Goal: Information Seeking & Learning: Check status

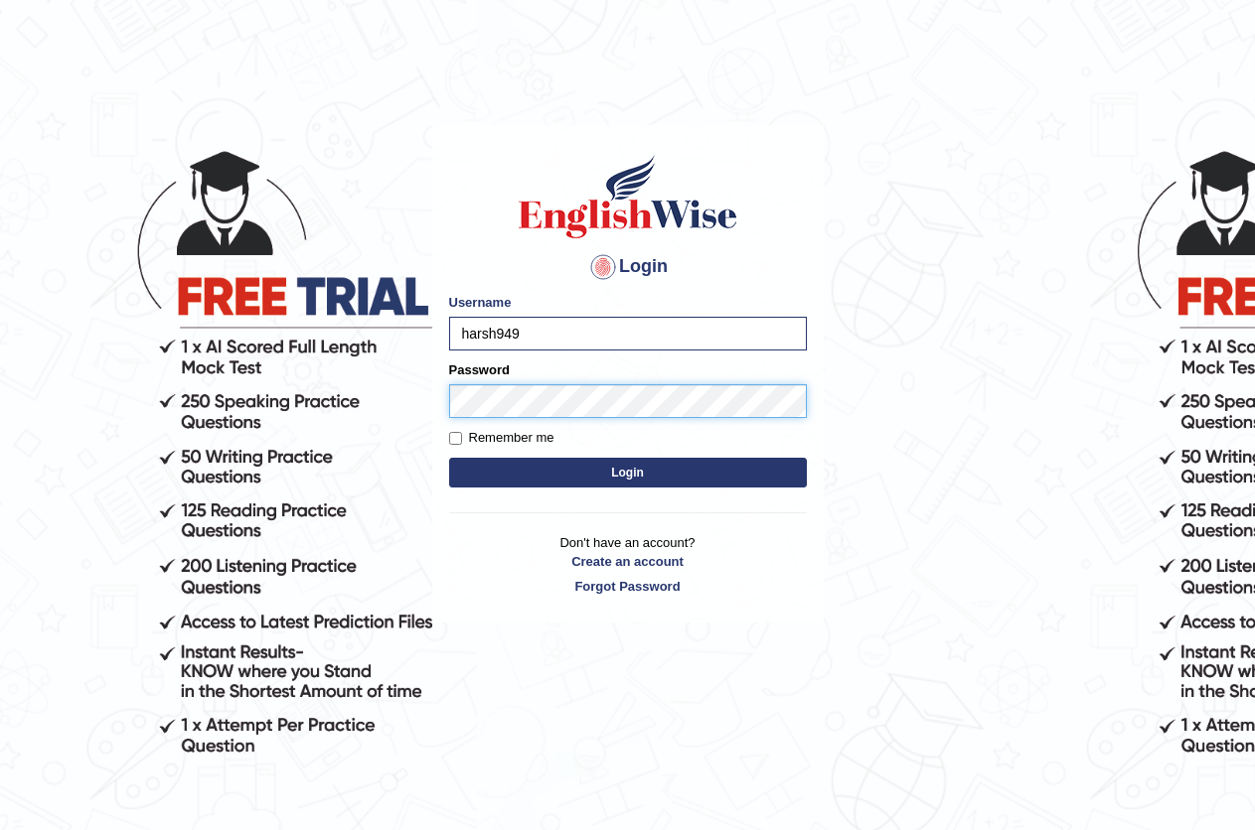
click at [449, 458] on button "Login" at bounding box center [628, 473] width 358 height 30
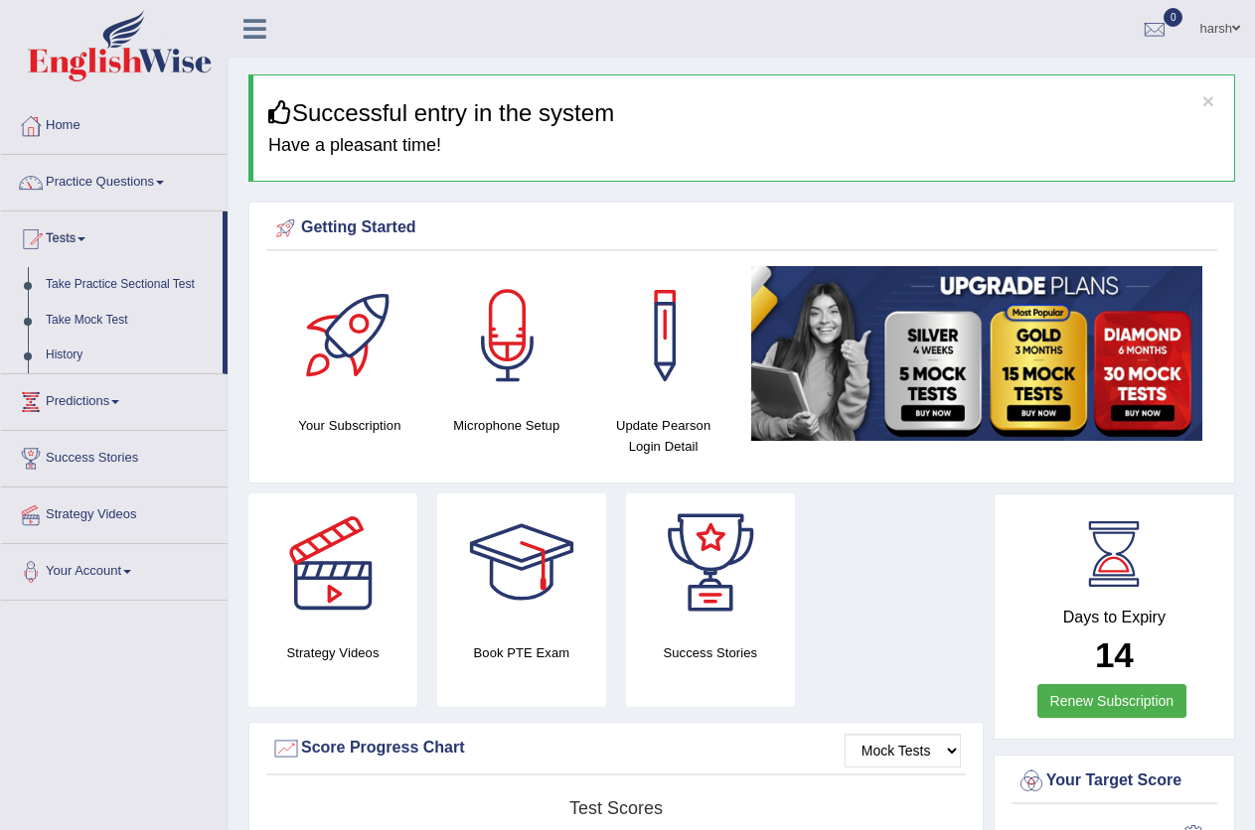
click at [78, 346] on link "History" at bounding box center [130, 356] width 186 height 36
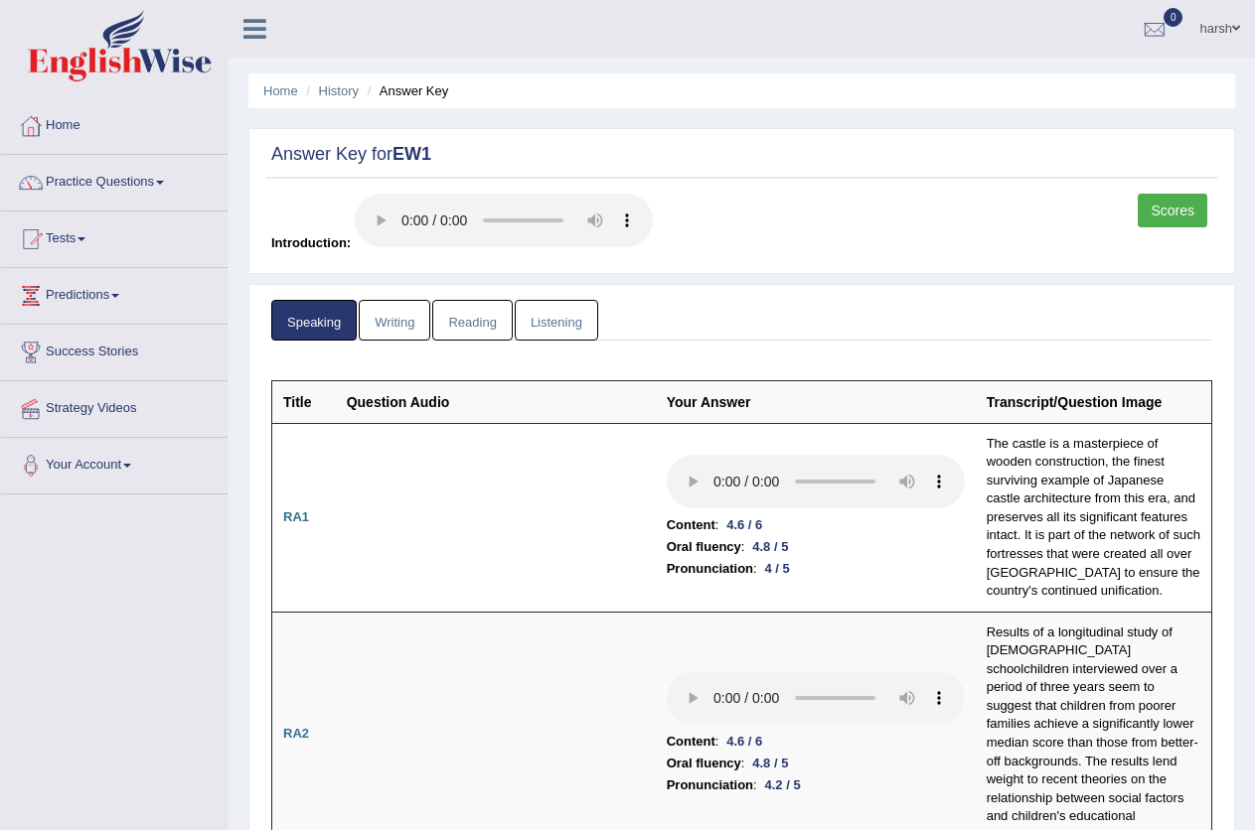
click at [1168, 205] on link "Scores" at bounding box center [1172, 211] width 70 height 34
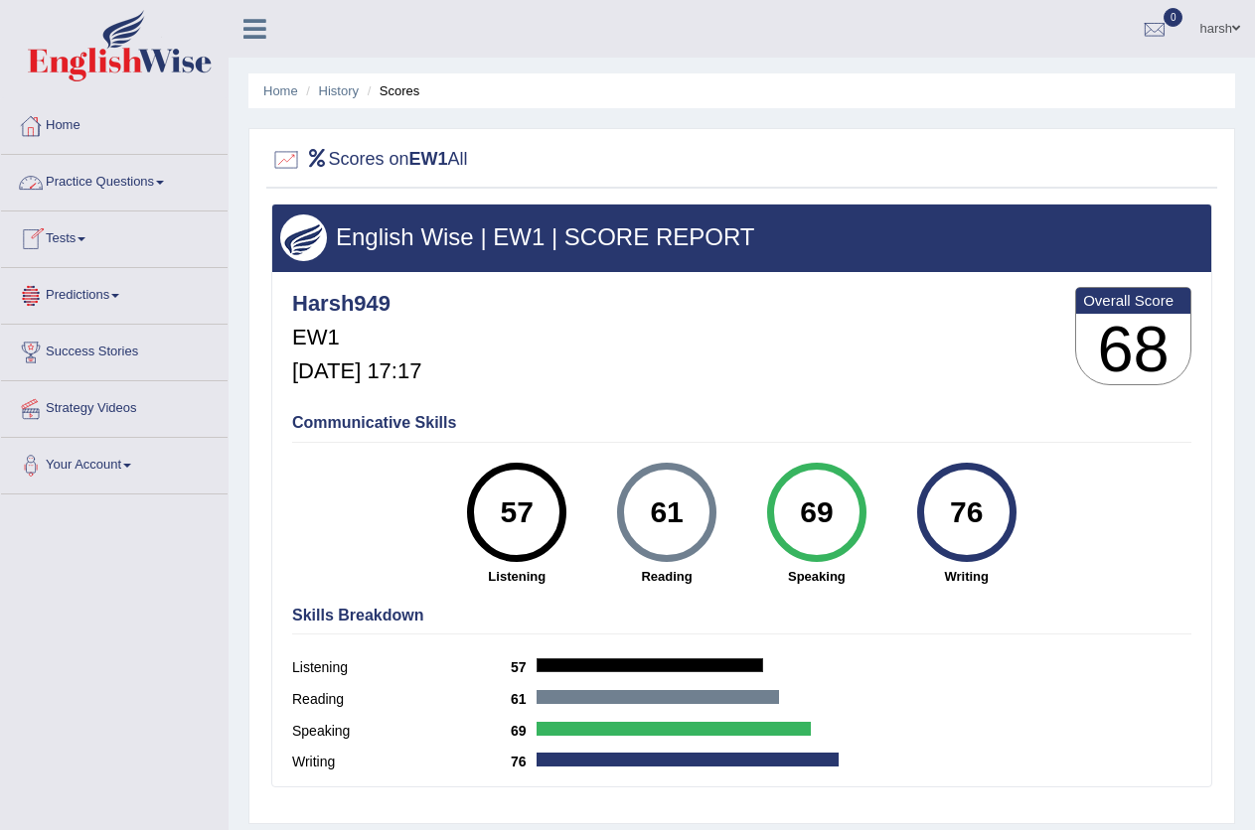
click at [334, 100] on li "History" at bounding box center [330, 90] width 58 height 19
click at [334, 88] on link "History" at bounding box center [339, 90] width 40 height 15
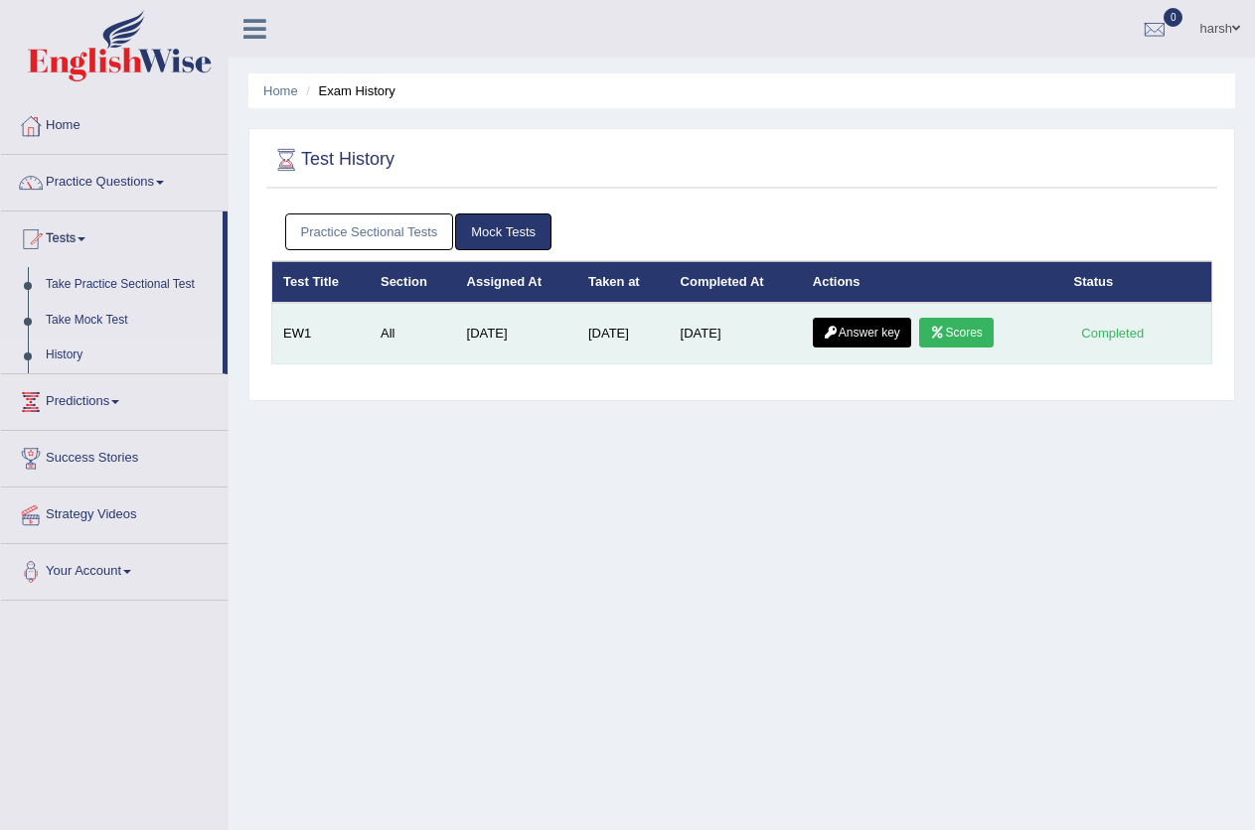
click at [863, 324] on link "Answer key" at bounding box center [862, 333] width 98 height 30
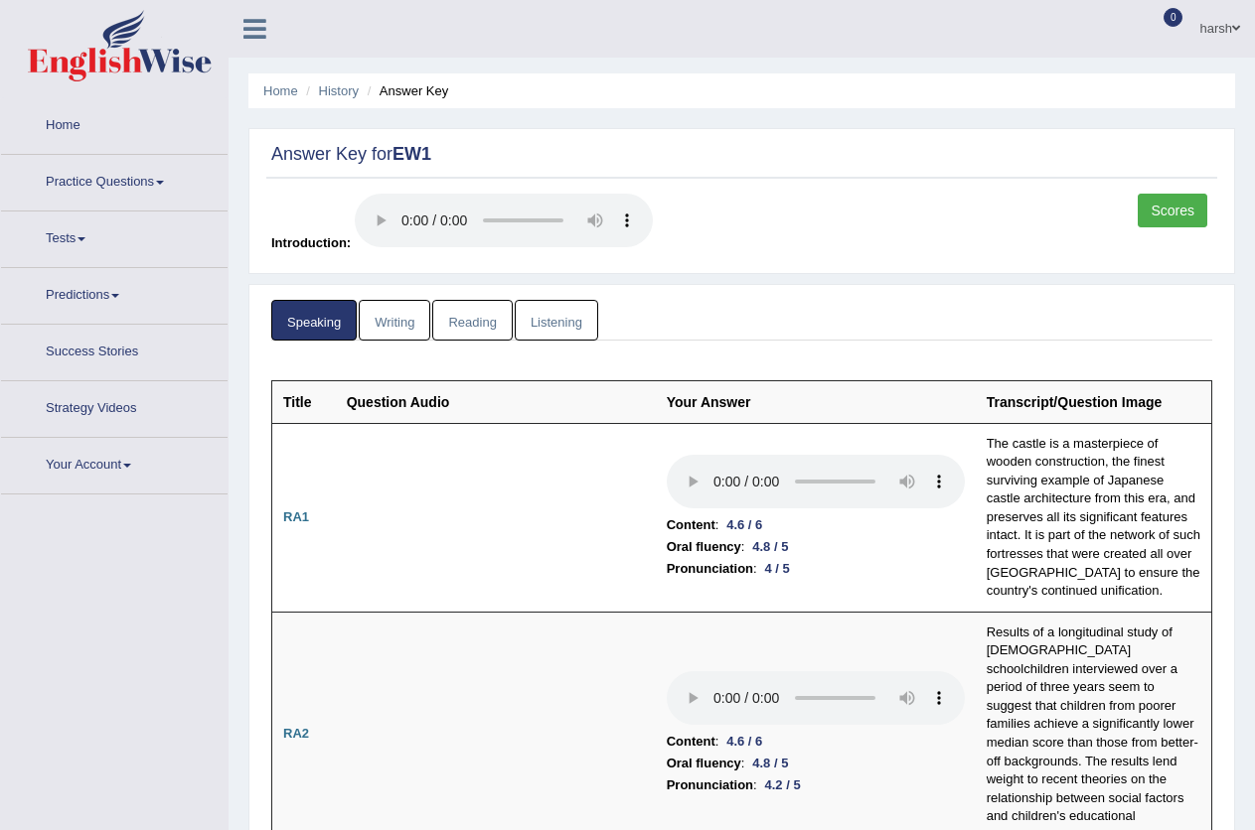
click at [542, 323] on link "Listening" at bounding box center [556, 320] width 83 height 41
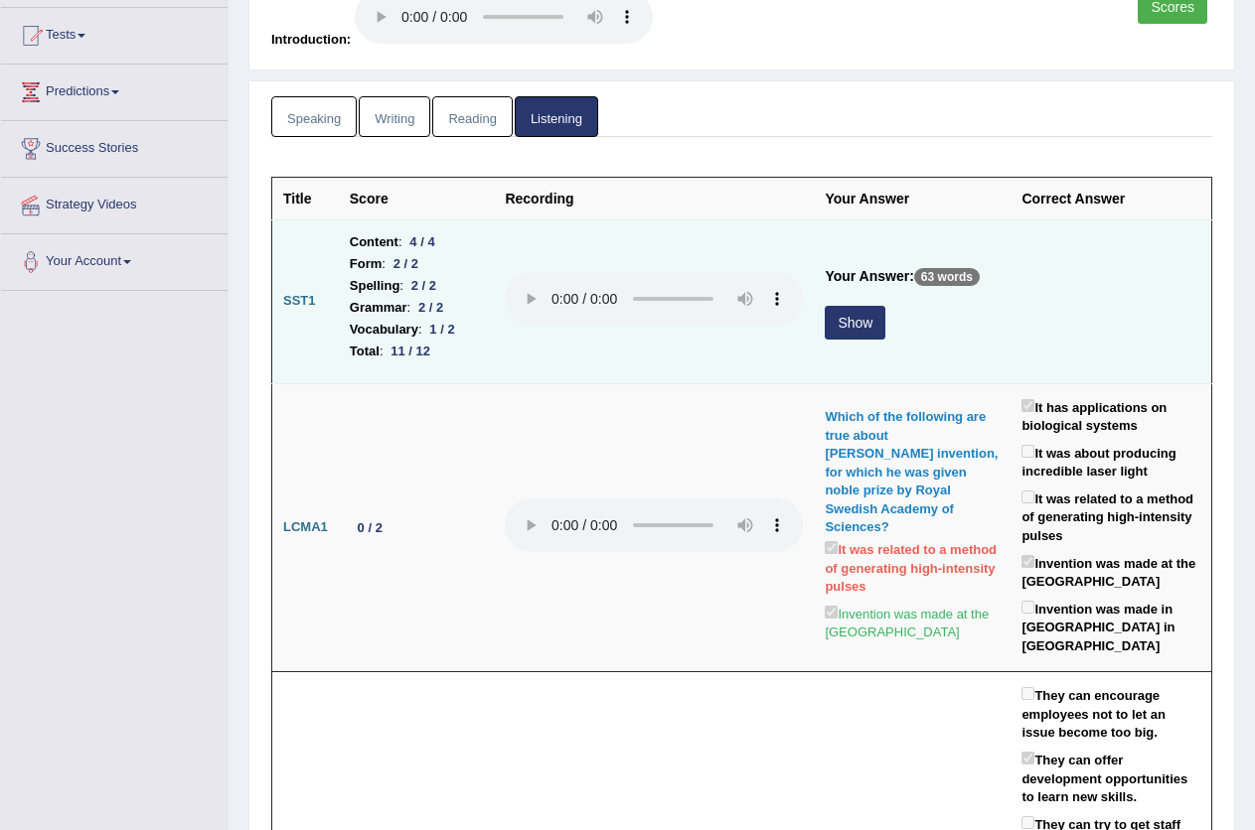
scroll to position [181, 0]
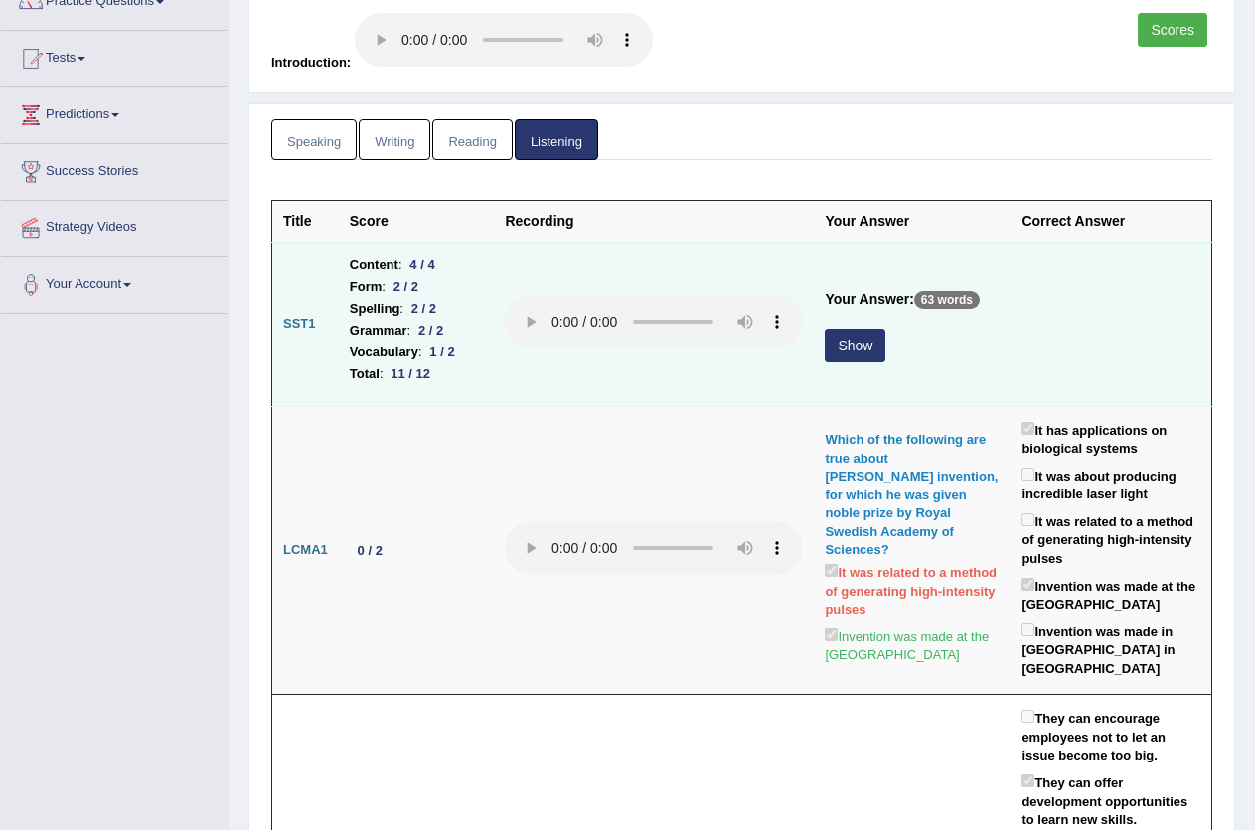
click at [853, 346] on button "Show" at bounding box center [854, 346] width 61 height 34
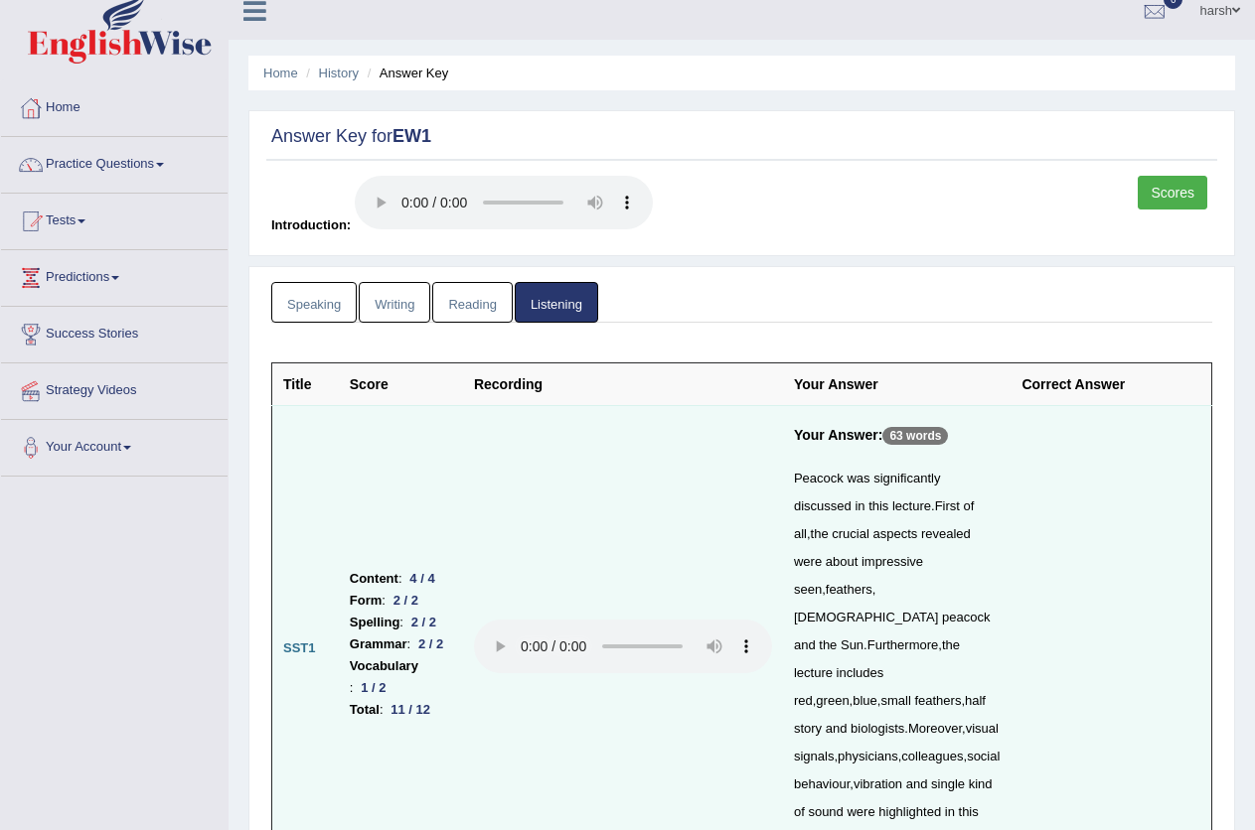
scroll to position [0, 0]
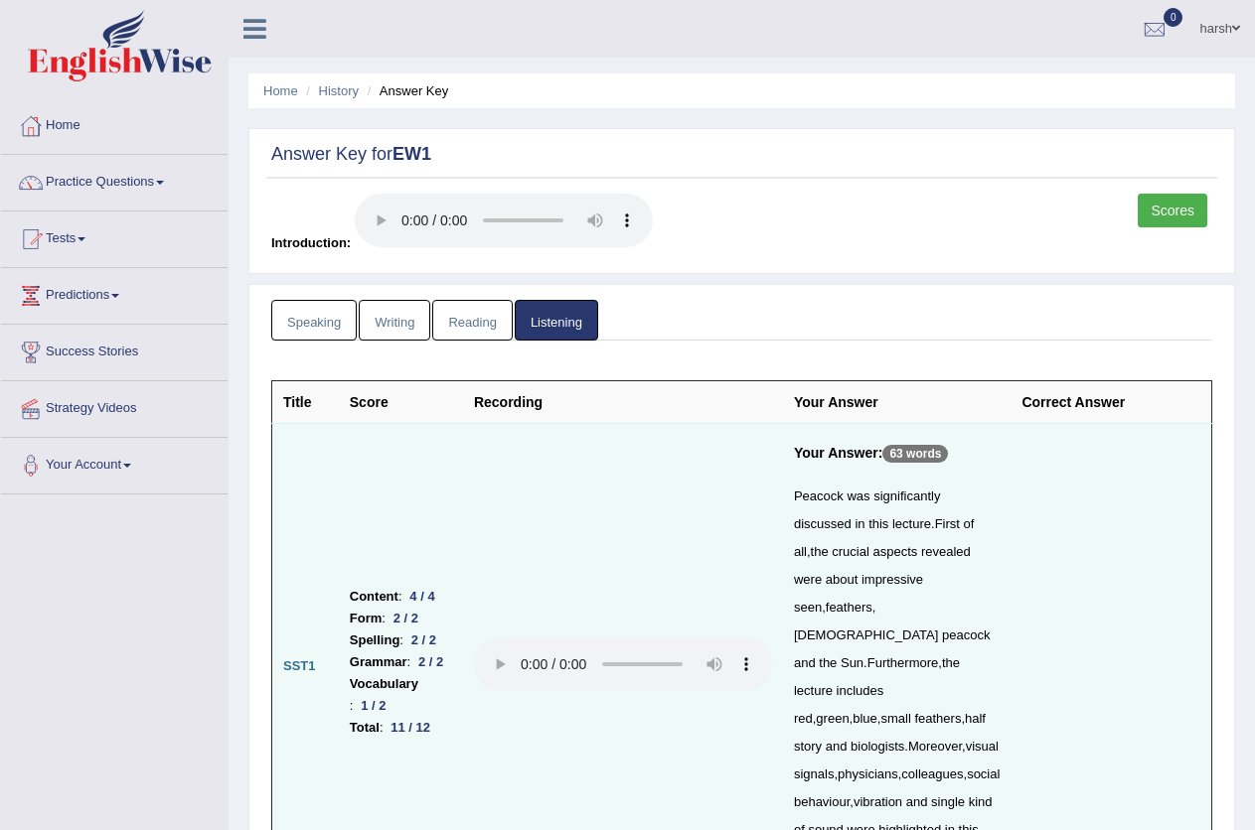
click at [466, 332] on link "Reading" at bounding box center [471, 320] width 79 height 41
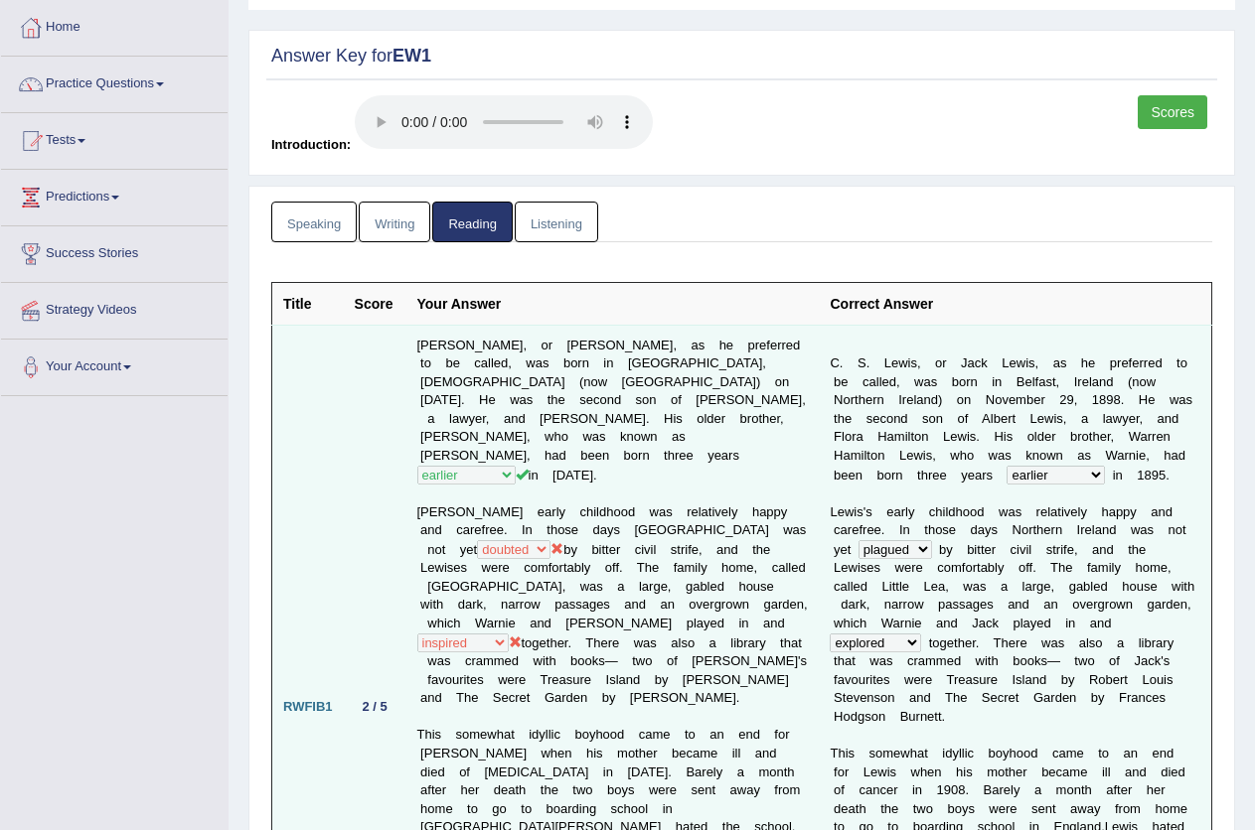
scroll to position [85, 0]
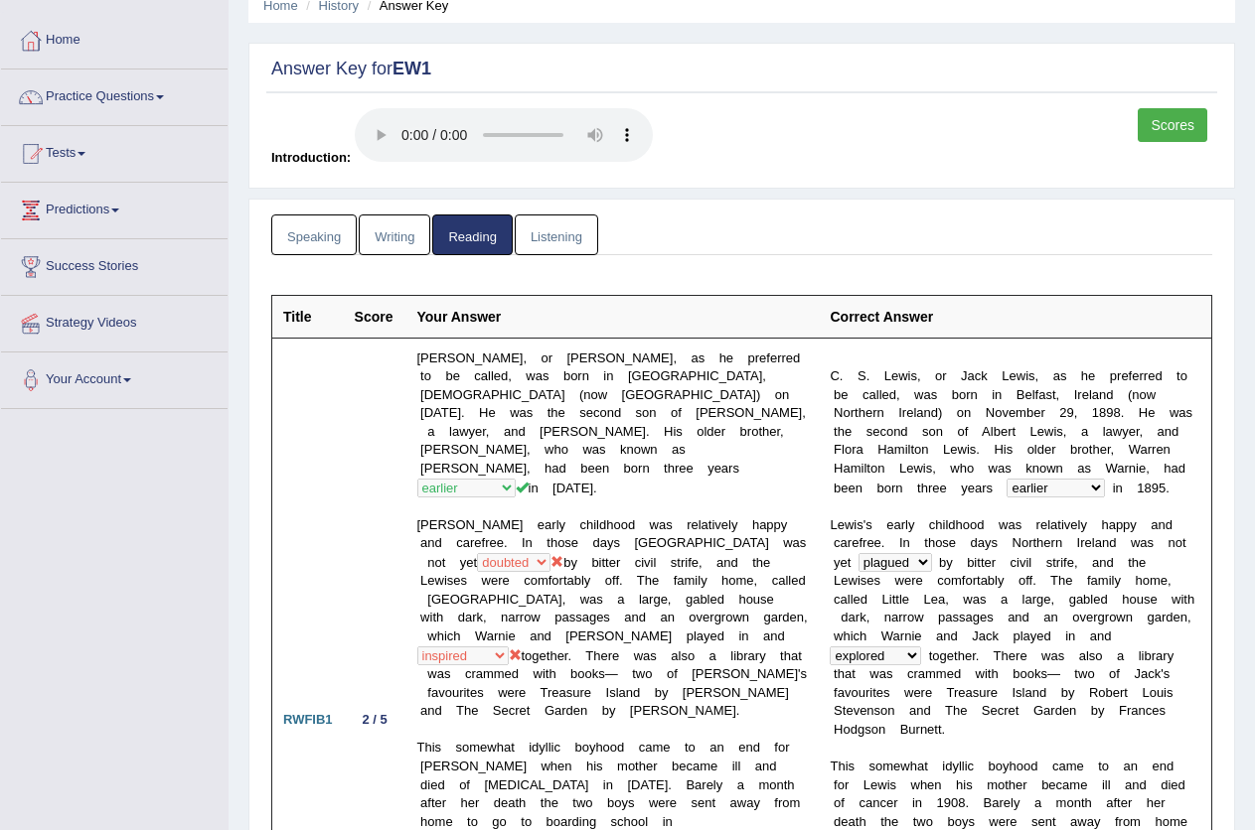
click at [375, 235] on link "Writing" at bounding box center [395, 235] width 72 height 41
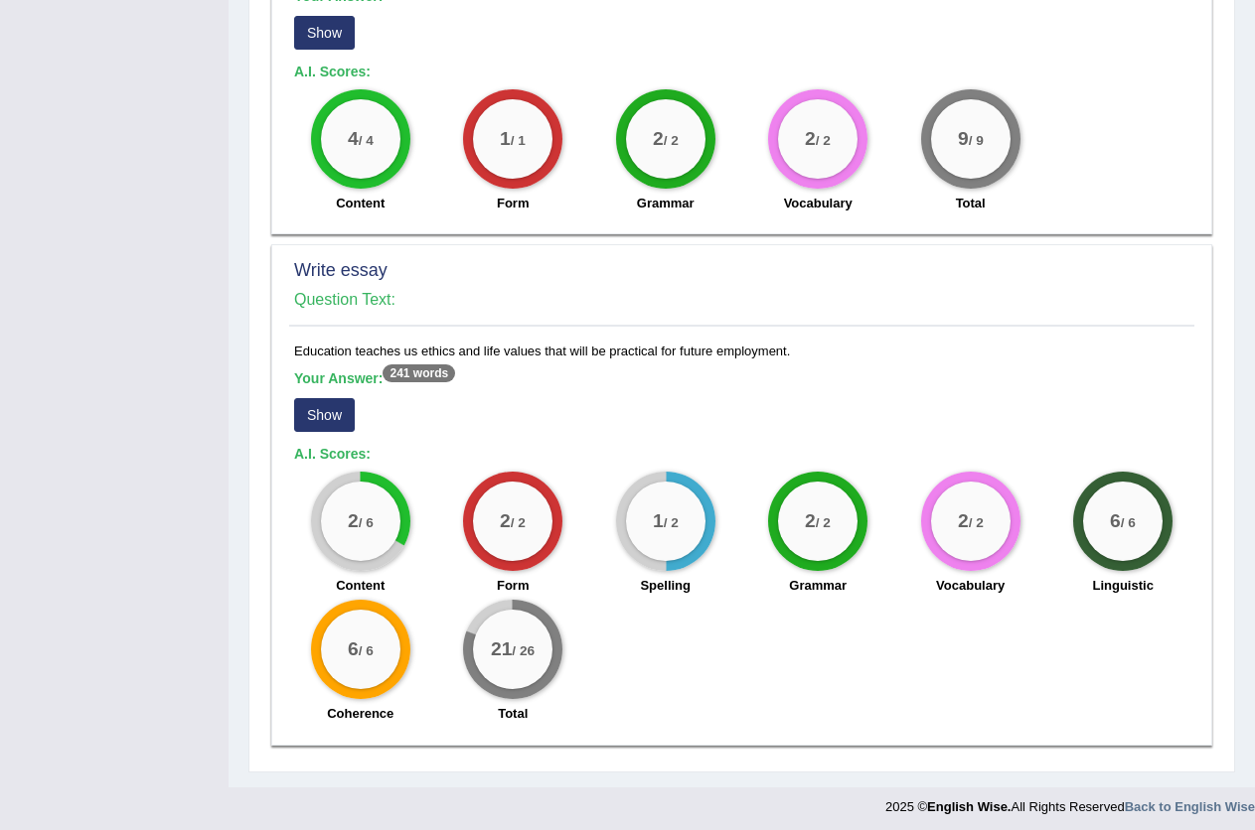
scroll to position [1506, 0]
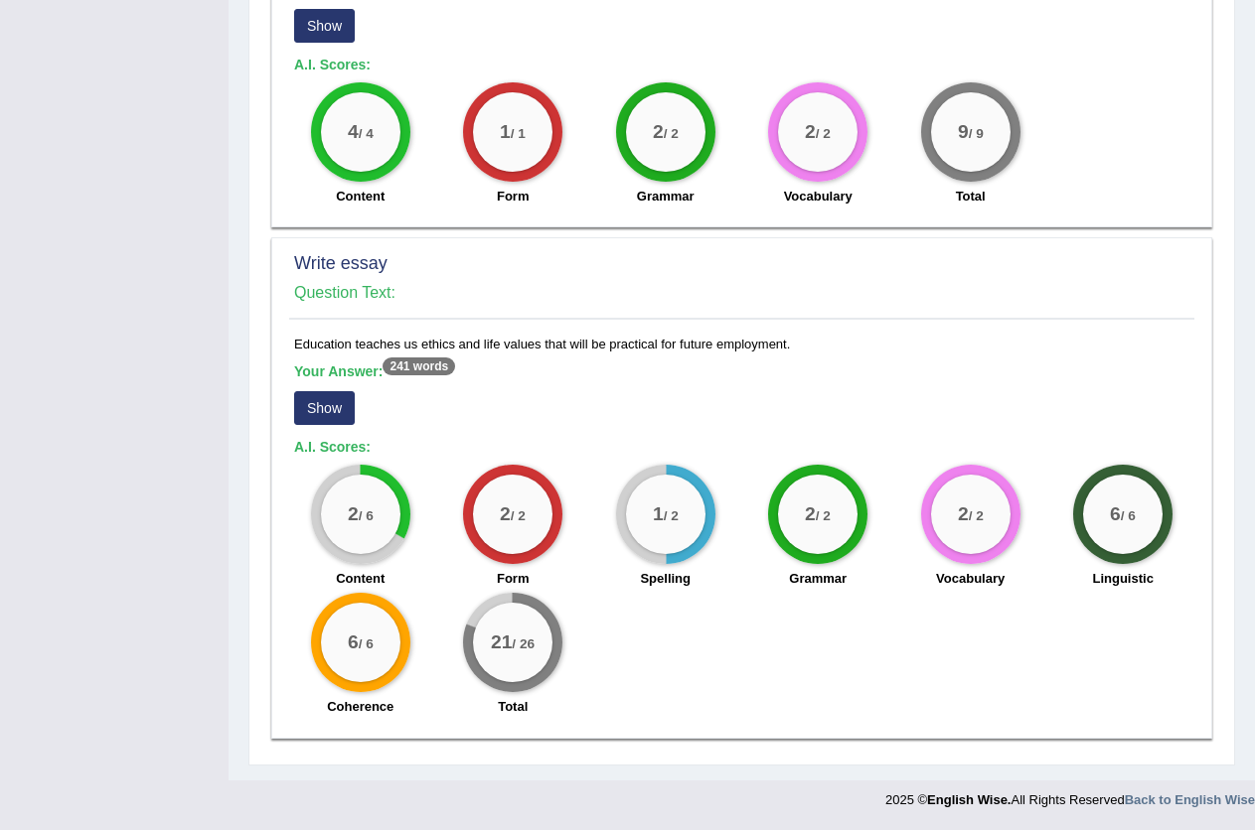
click at [315, 416] on button "Show" at bounding box center [324, 408] width 61 height 34
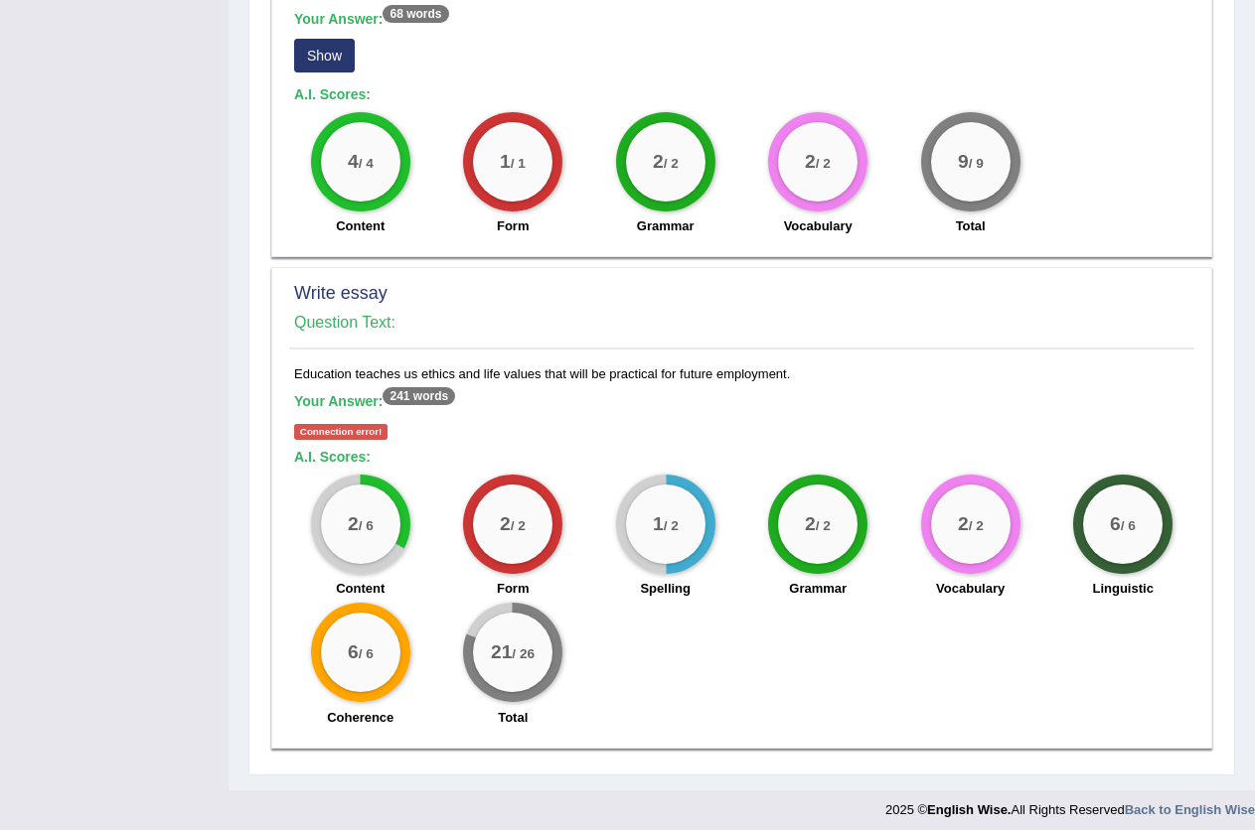
scroll to position [1486, 0]
